Goal: Obtain resource: Download file/media

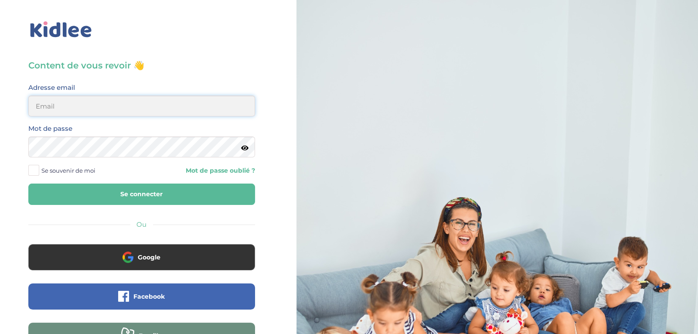
type input "ibtissambelkacemi02@gmail.com"
click at [163, 203] on button "Se connecter" at bounding box center [141, 193] width 227 height 21
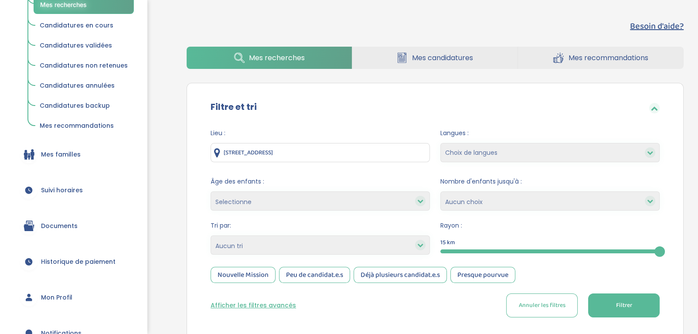
scroll to position [139, 0]
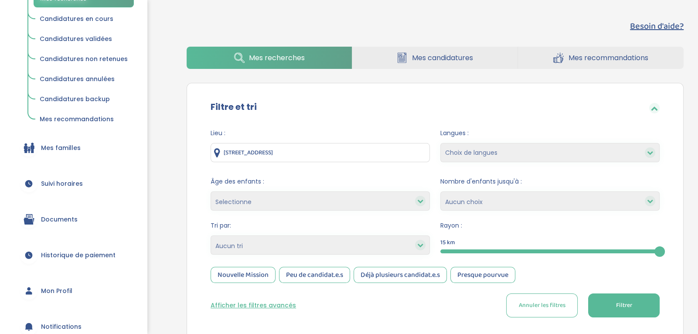
click at [77, 179] on span "Suivi horaires" at bounding box center [62, 183] width 42 height 9
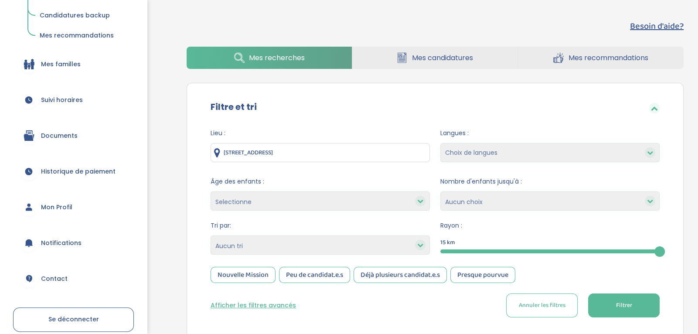
scroll to position [227, 0]
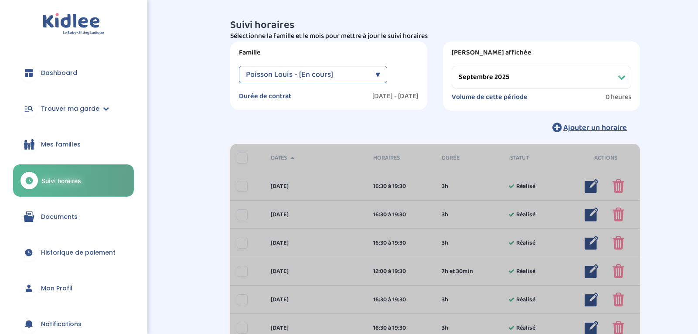
select select "septembre 2025"
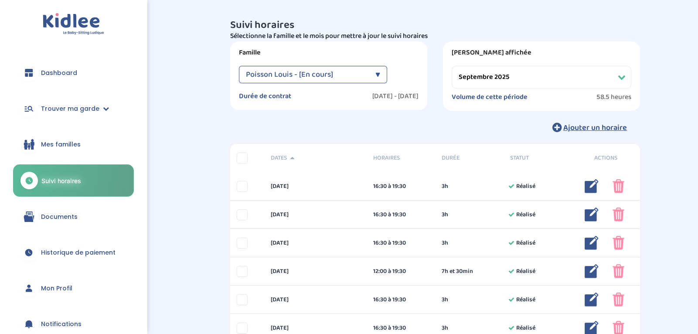
scroll to position [46, 0]
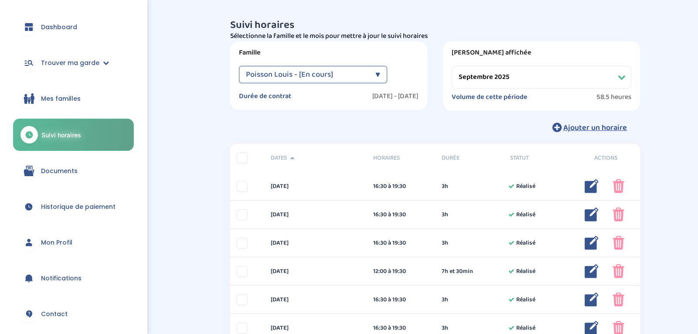
click at [64, 171] on span "Documents" at bounding box center [59, 170] width 37 height 9
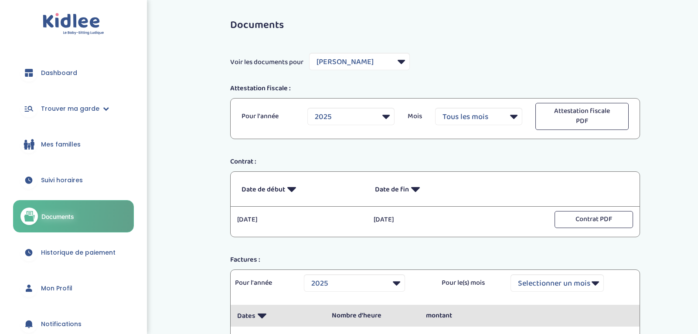
select select "3971"
select select "2025"
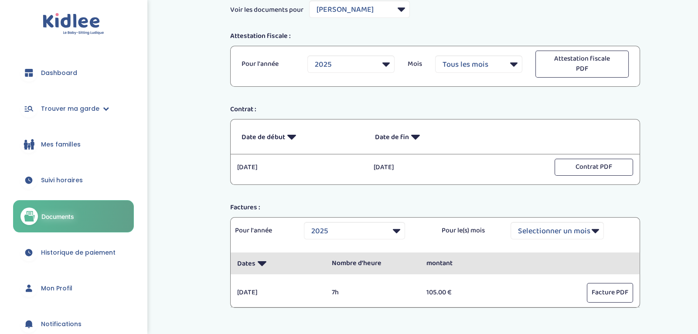
scroll to position [52, 0]
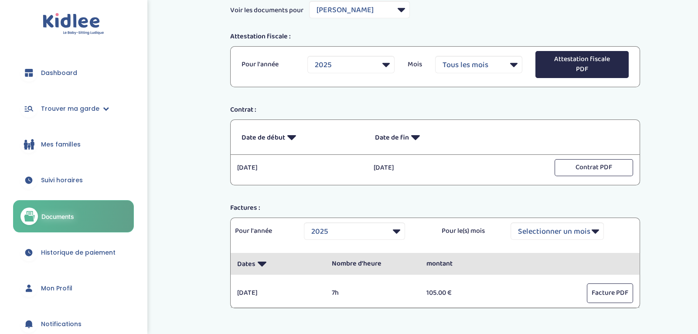
click at [562, 63] on button "Attestation fiscale PDF" at bounding box center [581, 64] width 93 height 27
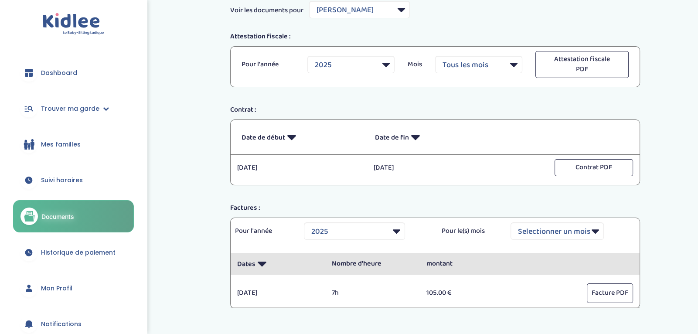
click at [432, 81] on div "Pour l'année 2025 Mois Tous les mois Janvier Février Mars Avril Mai Juin Juille…" at bounding box center [435, 66] width 410 height 41
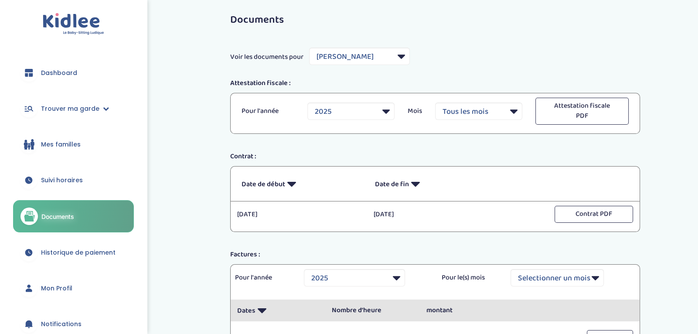
scroll to position [6, 0]
click at [390, 54] on select "Filtrer par Famille Gosset Antoine Grand Nathalie Poisson Louis" at bounding box center [359, 55] width 101 height 17
click at [309, 47] on select "Filtrer par Famille Gosset Antoine Grand Nathalie Poisson Louis" at bounding box center [359, 55] width 101 height 17
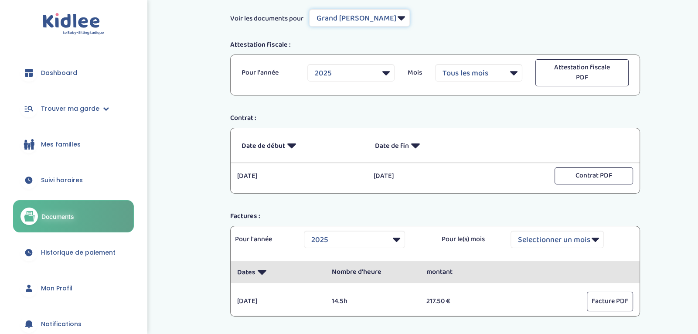
scroll to position [39, 0]
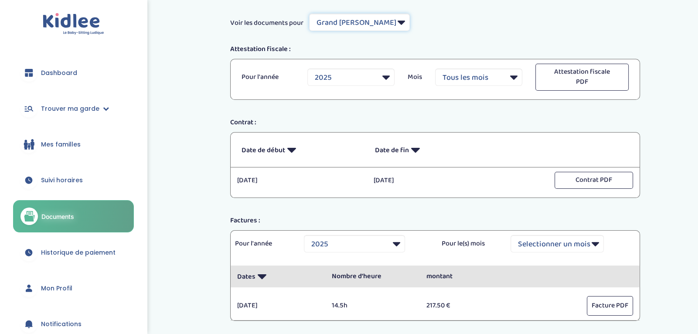
click at [386, 26] on select "Filtrer par Famille Gosset Antoine Grand Nathalie Poisson Louis" at bounding box center [359, 22] width 101 height 17
select select "5733"
click at [309, 14] on select "Filtrer par Famille Gosset Antoine Grand Nathalie Poisson Louis" at bounding box center [359, 22] width 101 height 17
select select
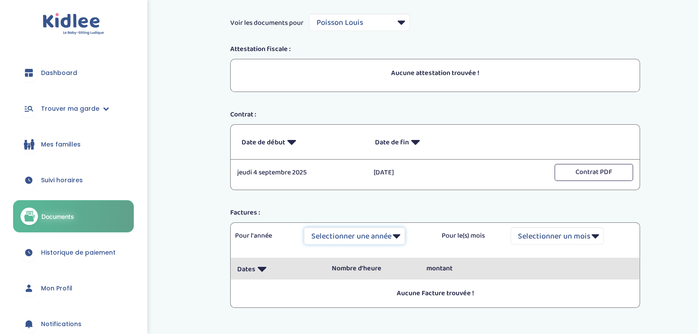
click at [373, 237] on select "Selectionner une année 2025 2025" at bounding box center [354, 235] width 101 height 17
click at [403, 187] on div "jeudi 4 septembre 2025 04/09/2025 vendredi 26 juin 2026 26/06/2026 Contrat PDF" at bounding box center [435, 177] width 409 height 26
click at [600, 172] on button "Contrat PDF" at bounding box center [593, 172] width 78 height 17
